Goal: Task Accomplishment & Management: Manage account settings

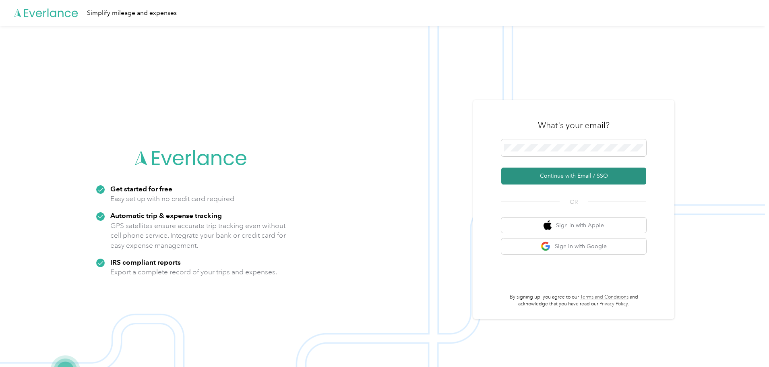
click at [582, 174] on button "Continue with Email / SSO" at bounding box center [573, 176] width 145 height 17
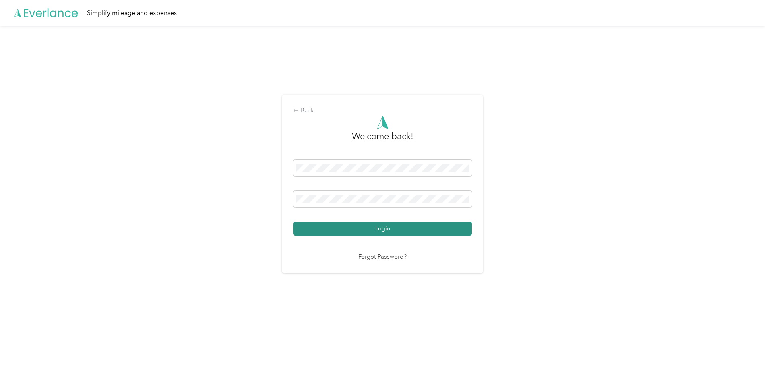
click at [414, 232] on button "Login" at bounding box center [382, 228] width 179 height 14
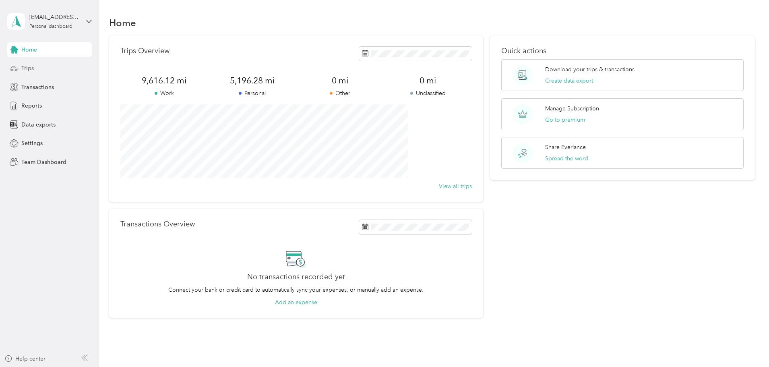
click at [52, 68] on div "Trips" at bounding box center [49, 68] width 85 height 14
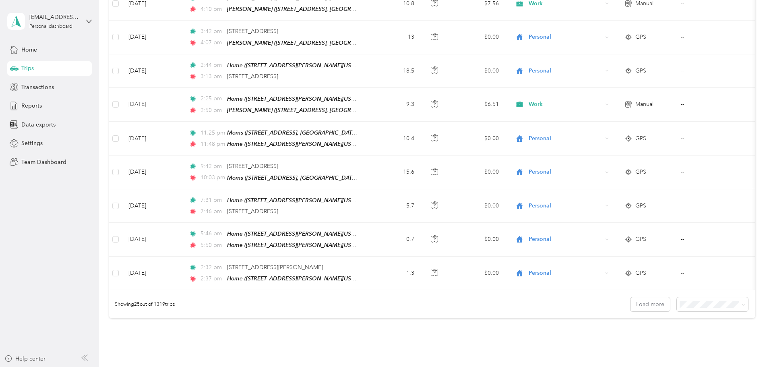
scroll to position [743, 0]
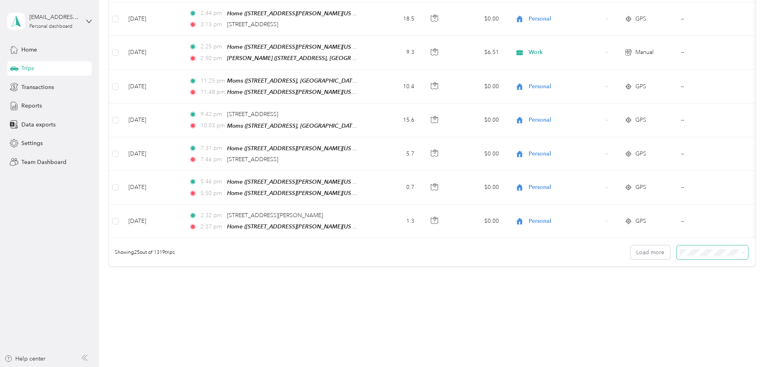
click at [677, 245] on span at bounding box center [712, 252] width 71 height 14
click at [659, 286] on span "100 per load" at bounding box center [643, 284] width 33 height 7
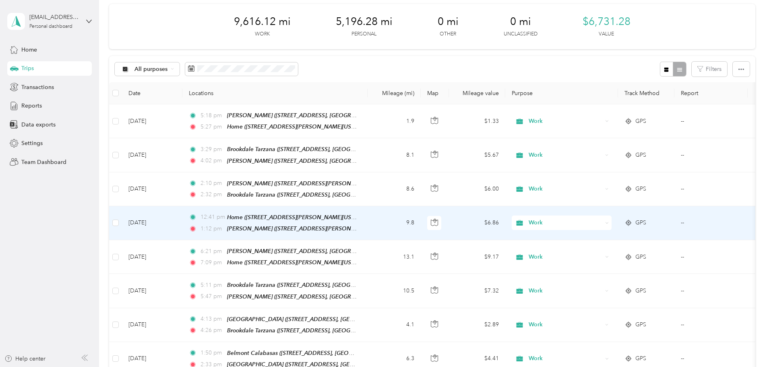
scroll to position [46, 0]
